Goal: Feedback & Contribution: Submit feedback/report problem

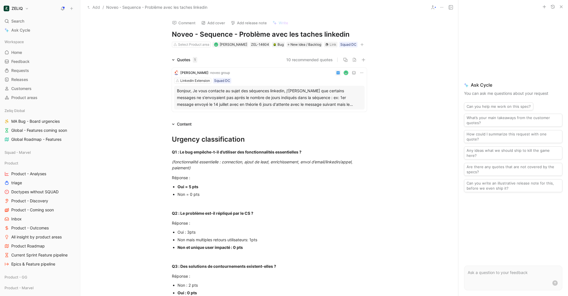
click at [262, 84] on div "[PERSON_NAME] · noveo group Linkedin Extension Squad DC Bonjour, Je vous contac…" at bounding box center [269, 90] width 195 height 44
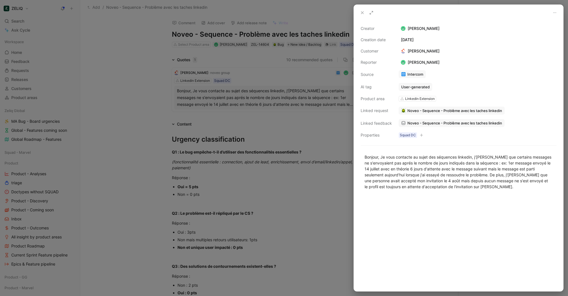
click at [329, 215] on div at bounding box center [284, 148] width 568 height 296
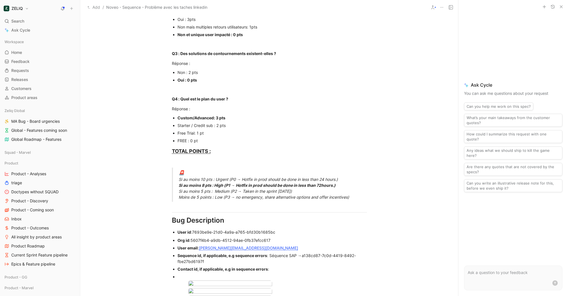
scroll to position [399, 0]
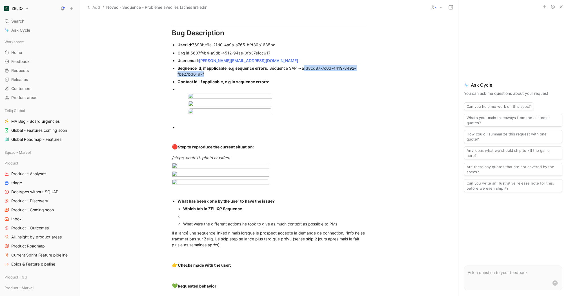
drag, startPoint x: 304, startPoint y: 67, endPoint x: 314, endPoint y: 73, distance: 11.6
copy span "138cd87-7c0d-4419-8492-fbe27bd6197f"
click at [250, 213] on body "ZELIQ Search ⌘ K Ask Cycle Workspace Home G then H Feedback G then F Requests G…" at bounding box center [284, 148] width 568 height 296
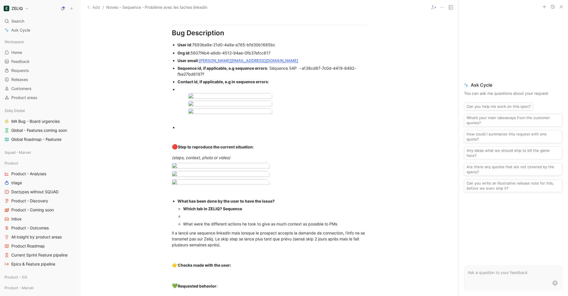
click at [290, 295] on div at bounding box center [284, 296] width 568 height 0
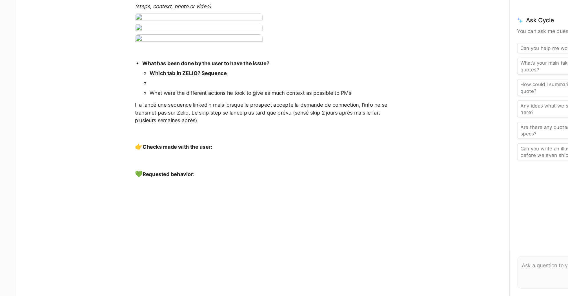
scroll to position [486, 0]
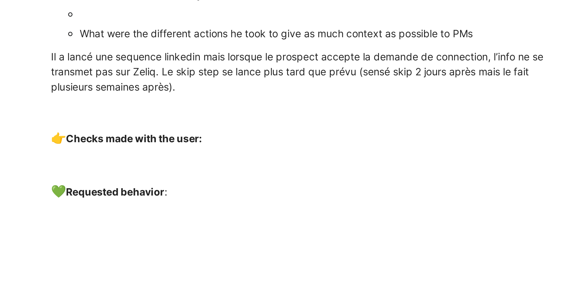
click at [239, 181] on body "ZELIQ Search ⌘ K Ask Cycle Workspace Home G then H Feedback G then F Requests G…" at bounding box center [284, 148] width 568 height 296
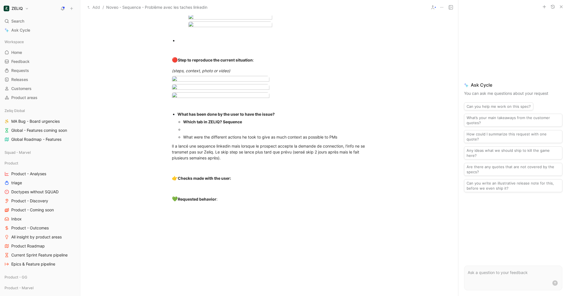
click at [286, 295] on div at bounding box center [284, 296] width 568 height 0
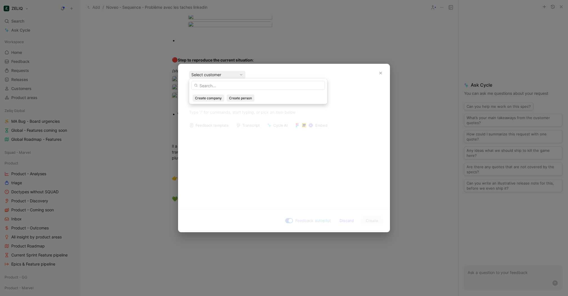
click at [434, 220] on body "ZELIQ Search ⌘ K Ask Cycle Workspace Home G then H Feedback G then F Requests G…" at bounding box center [284, 148] width 568 height 296
click at [382, 75] on button "button" at bounding box center [380, 72] width 9 height 9
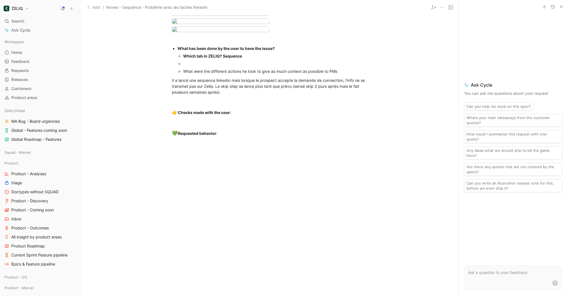
scroll to position [559, 0]
click at [226, 94] on body "ZELIQ Search ⌘ K Ask Cycle Workspace Home G then H Feedback G then F Requests G…" at bounding box center [284, 148] width 568 height 296
click at [273, 295] on div at bounding box center [284, 296] width 568 height 0
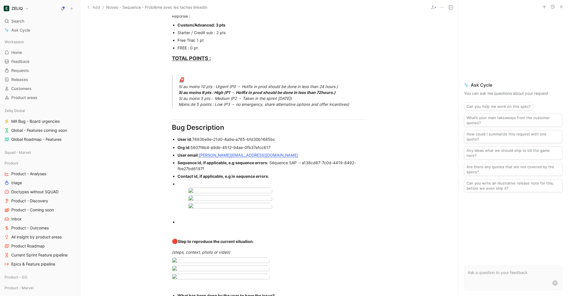
scroll to position [307, 0]
drag, startPoint x: 303, startPoint y: 161, endPoint x: 304, endPoint y: 169, distance: 7.3
copy span "a138cd87-7c0d-4419-8492-fbe27bd6197f"
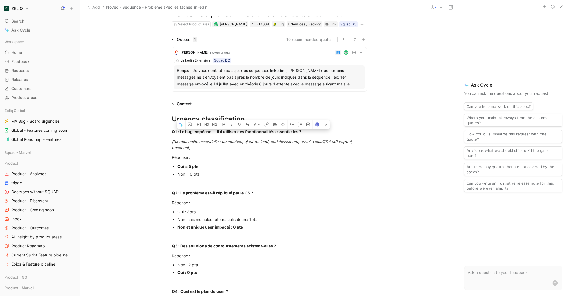
scroll to position [0, 0]
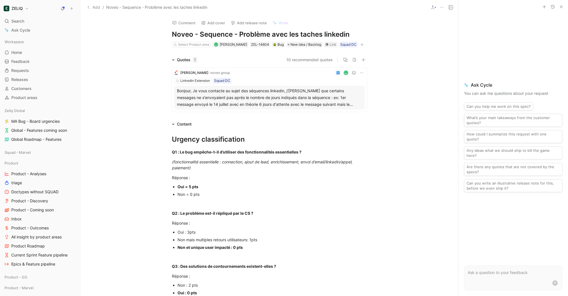
click at [189, 20] on button "Comment" at bounding box center [184, 23] width 28 height 8
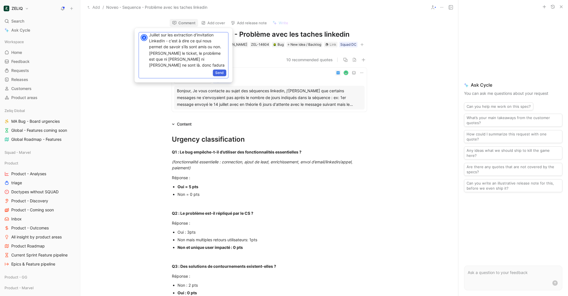
click at [221, 73] on span "Send" at bounding box center [219, 73] width 8 height 6
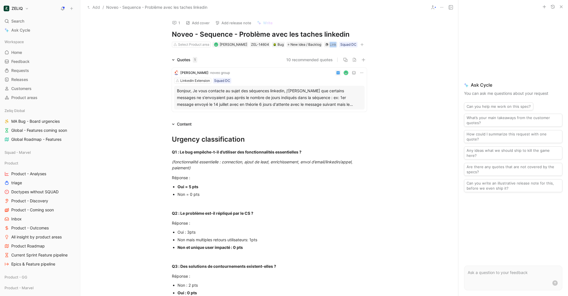
click at [330, 44] on div "Link" at bounding box center [333, 45] width 7 height 6
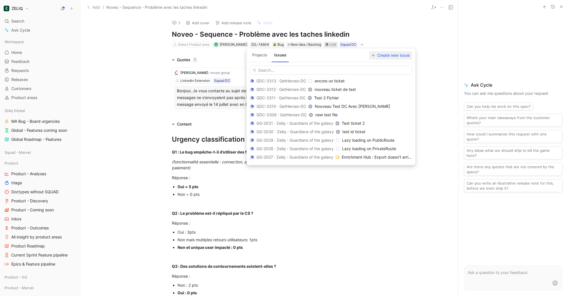
click at [385, 52] on button "Create new issue" at bounding box center [390, 55] width 43 height 8
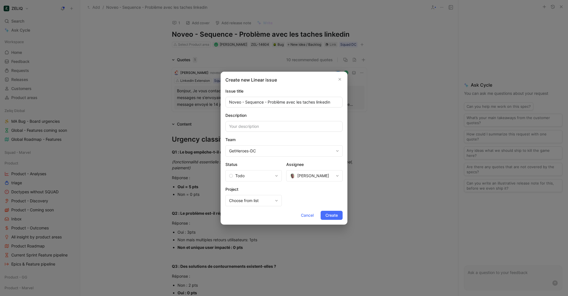
click at [270, 102] on input "Noveo - Sequence - Problème avec les taches linkedin" at bounding box center [283, 102] width 117 height 11
drag, startPoint x: 267, startPoint y: 102, endPoint x: 337, endPoint y: 102, distance: 70.7
click at [337, 102] on input "Noveo - Sequence - Problème avec les taches linkedin" at bounding box center [283, 102] width 117 height 11
type input "Noveo - Sequence - Extract in Pause"
click at [312, 174] on span "[PERSON_NAME]" at bounding box center [313, 175] width 32 height 7
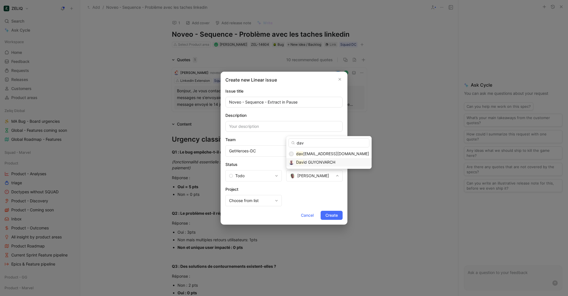
type input "dav"
click at [305, 161] on span "id GUYONVARCH" at bounding box center [319, 161] width 32 height 5
click at [264, 200] on span "Choose from list" at bounding box center [251, 200] width 44 height 7
click at [268, 200] on span "Choose from list" at bounding box center [251, 200] width 44 height 7
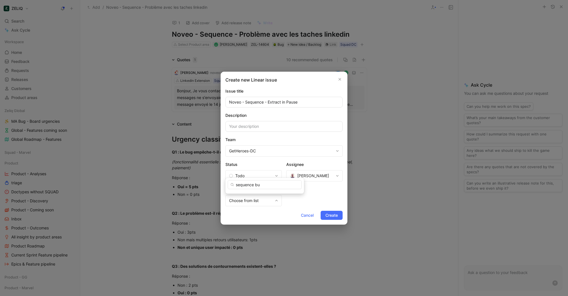
type input "sequence b"
click at [327, 207] on div "Create new Linear issue Issue title Noveo - Sequence - Extract in Pause Descrip…" at bounding box center [284, 148] width 127 height 153
click at [327, 214] on span "Create" at bounding box center [331, 215] width 12 height 7
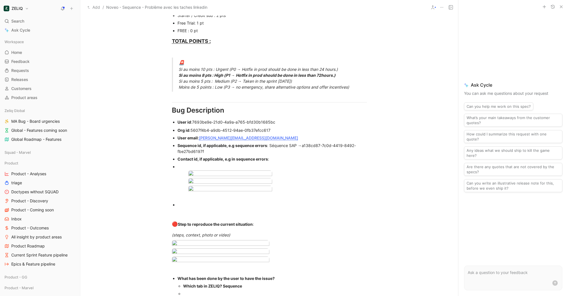
scroll to position [318, 0]
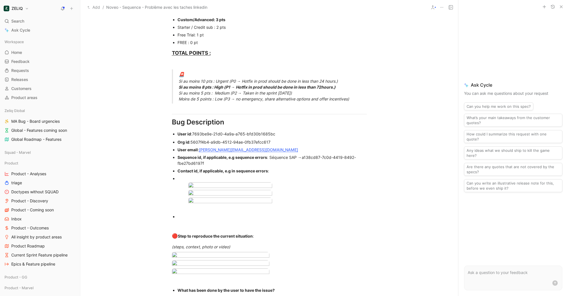
drag, startPoint x: 273, startPoint y: 169, endPoint x: 176, endPoint y: 131, distance: 104.4
copy div "User id : 7693be9e-21d0-4a9a-a765-bfd30b1685bc Org id : 5607f4b4-a9db-4512-94ae…"
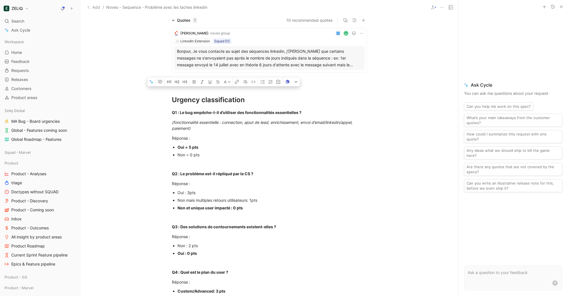
scroll to position [0, 0]
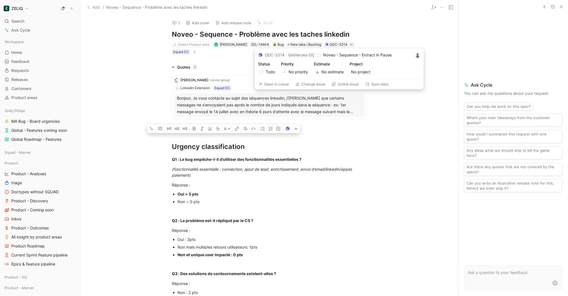
click at [272, 84] on button "Open in Linear" at bounding box center [274, 84] width 36 height 8
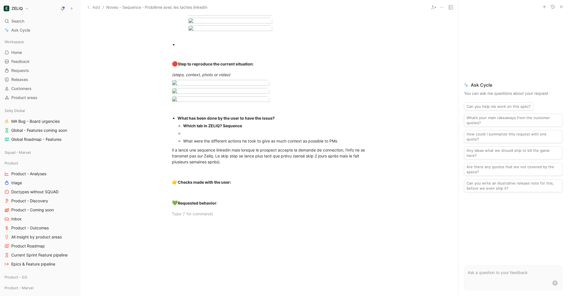
scroll to position [490, 0]
click at [229, 174] on body "ZELIQ Search ⌘ K Ask Cycle Workspace Home G then H Feedback G then F Requests G…" at bounding box center [284, 148] width 568 height 296
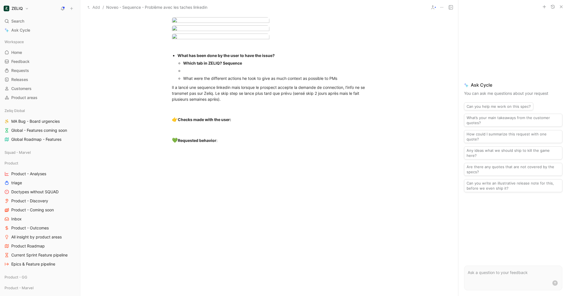
scroll to position [553, 0]
click at [241, 121] on body "ZELIQ Search ⌘ K Ask Cycle Workspace Home G then H Feedback G then F Requests G…" at bounding box center [284, 148] width 568 height 296
click at [419, 295] on div at bounding box center [284, 296] width 568 height 0
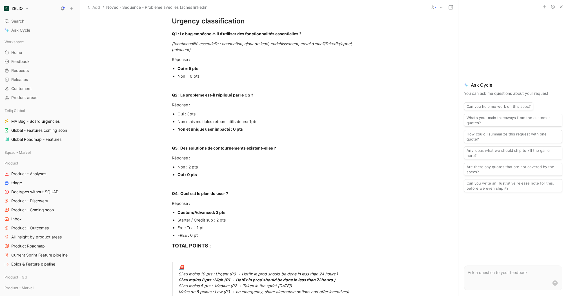
scroll to position [0, 0]
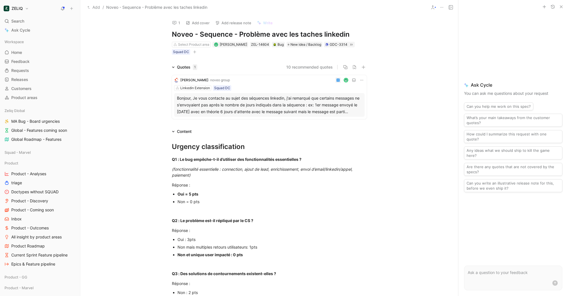
click at [328, 98] on div "Bonjour, Je vous contacte au sujet des séquences linkedin, j'[PERSON_NAME] que …" at bounding box center [269, 105] width 185 height 20
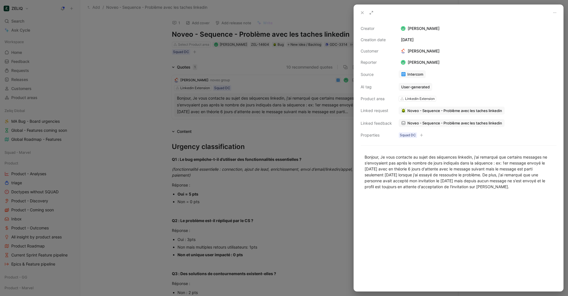
click at [318, 69] on div at bounding box center [284, 148] width 568 height 296
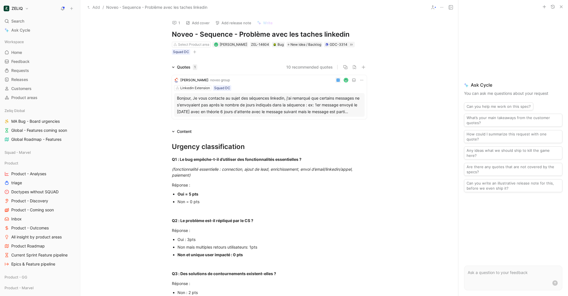
drag, startPoint x: 177, startPoint y: 76, endPoint x: 207, endPoint y: 76, distance: 29.6
click at [207, 76] on div "[PERSON_NAME] · noveo group Linkedin Extension Squad DC Bonjour, Je vous contac…" at bounding box center [269, 97] width 195 height 44
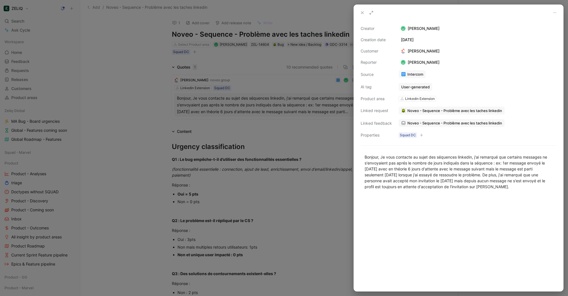
drag, startPoint x: 461, startPoint y: 47, endPoint x: 440, endPoint y: 54, distance: 21.7
click at [440, 54] on div "Creator Lucas Damoiseau Creation date August 19, 2025 Customer Thomas Couzon Re…" at bounding box center [459, 81] width 196 height 113
copy div "Customer Thomas Couzon"
click at [265, 215] on div at bounding box center [284, 148] width 568 height 296
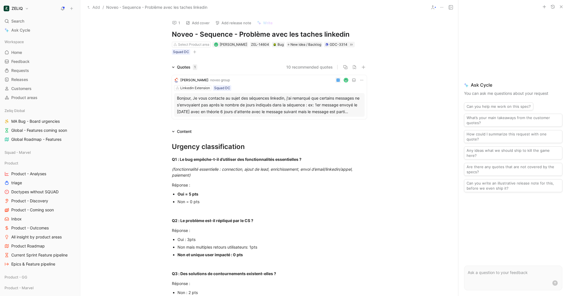
click at [301, 108] on div "Bonjour, Je vous contacte au sujet des séquences linkedin, j'[PERSON_NAME] que …" at bounding box center [269, 105] width 185 height 20
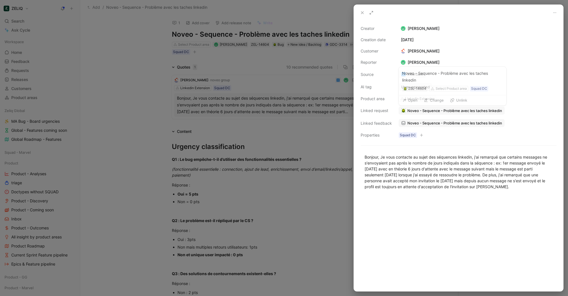
click at [472, 114] on button "Noveo - Sequence - Problème avec les taches linkedin" at bounding box center [452, 110] width 106 height 8
click at [463, 117] on div "Creator Lucas Damoiseau Creation date August 19, 2025 Customer Thomas Couzon Re…" at bounding box center [459, 81] width 196 height 113
click at [462, 121] on span "Noveo - Sequence - Problème avec les taches linkedin" at bounding box center [454, 122] width 95 height 5
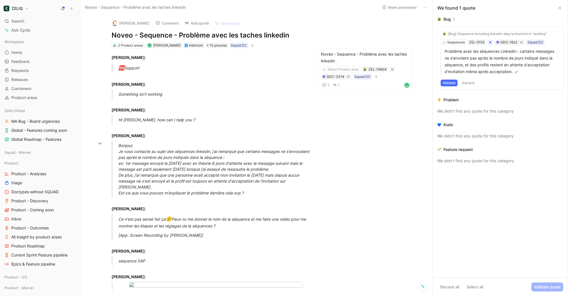
drag, startPoint x: 212, startPoint y: 149, endPoint x: 288, endPoint y: 167, distance: 77.3
